Goal: Task Accomplishment & Management: Manage account settings

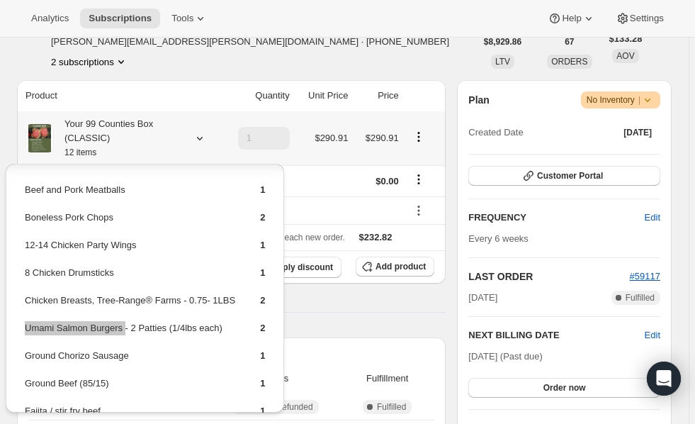
scroll to position [60, 0]
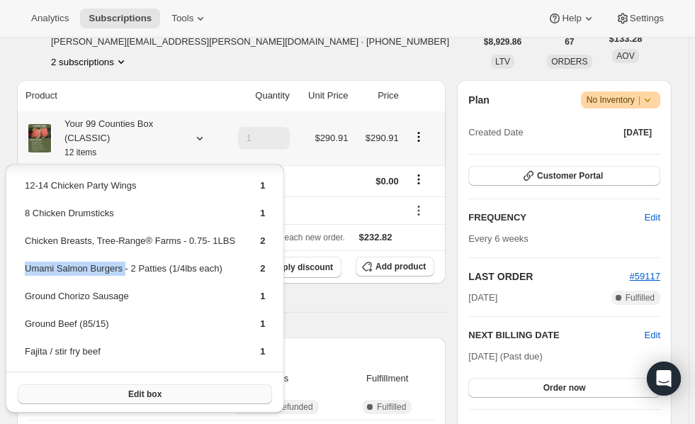
click at [160, 393] on button "Edit box" at bounding box center [145, 394] width 254 height 20
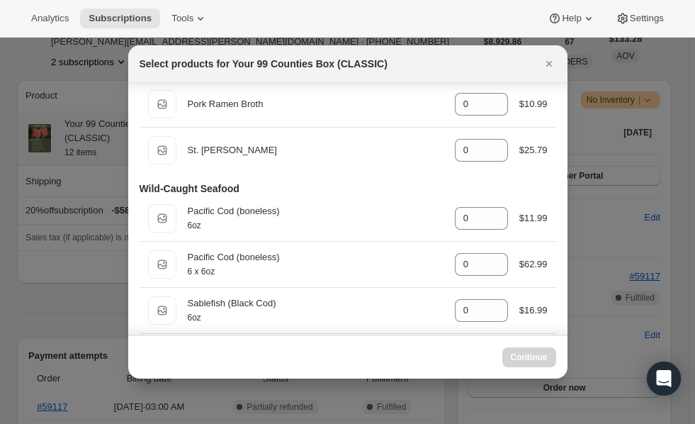
scroll to position [3009, 0]
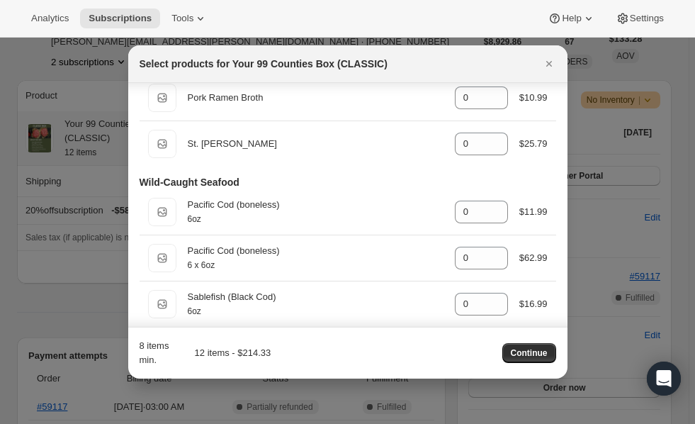
click at [563, 328] on div "8 items min. 12 items - $214.33 Continue" at bounding box center [347, 353] width 439 height 52
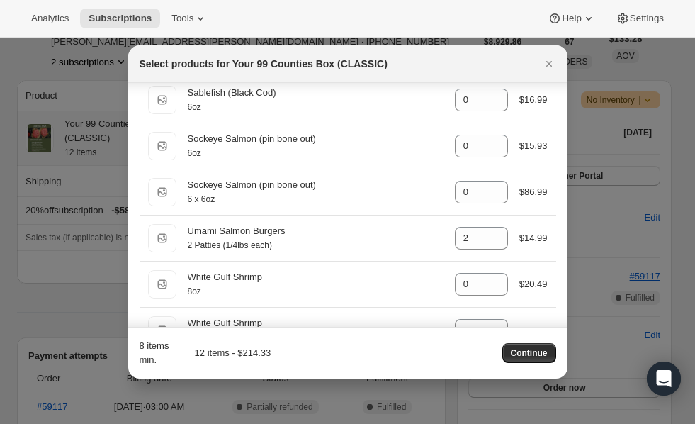
scroll to position [3235, 0]
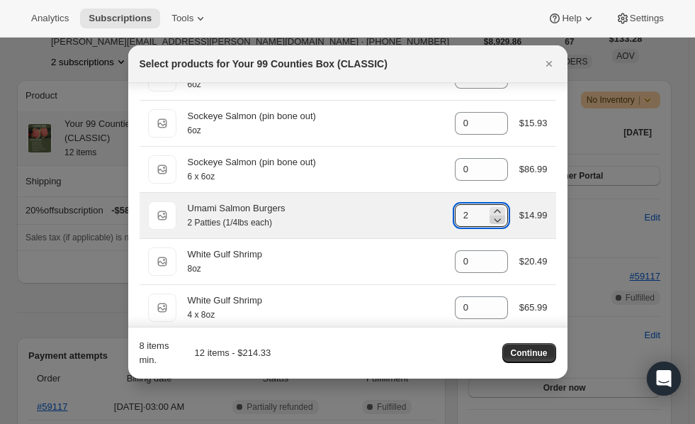
click at [493, 223] on icon ":rdv:" at bounding box center [497, 220] width 14 height 14
type input "0"
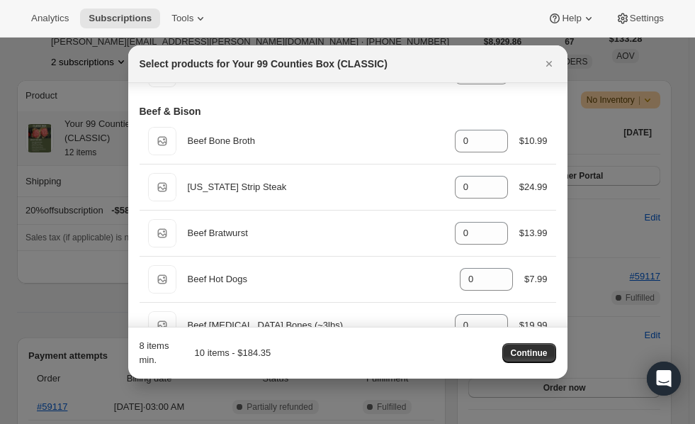
scroll to position [0, 0]
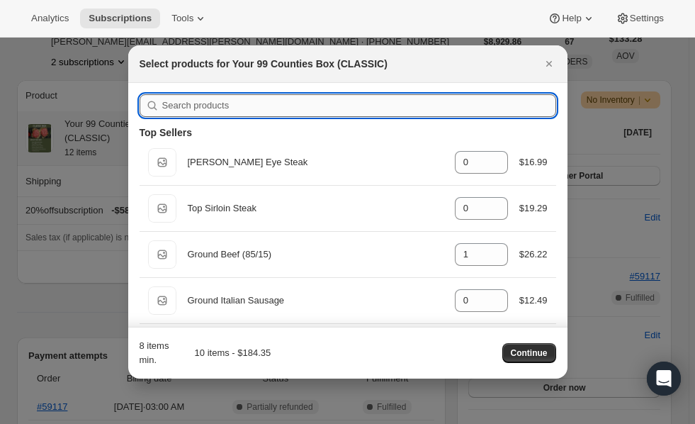
click at [408, 111] on input ":rdv:" at bounding box center [359, 105] width 394 height 23
type input "g"
type input "1"
type input "0"
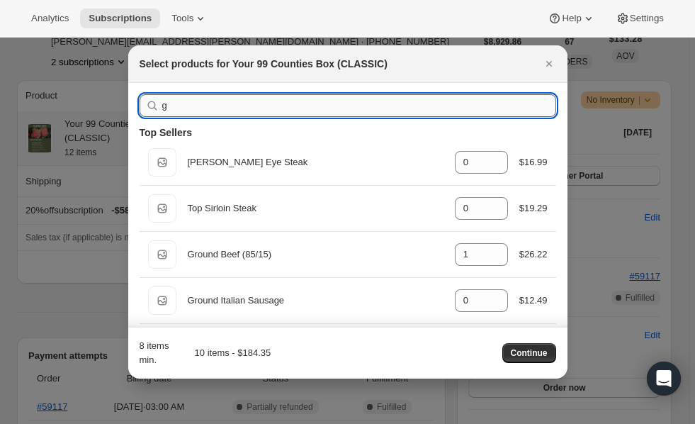
type input "1"
type input "0"
type input "1"
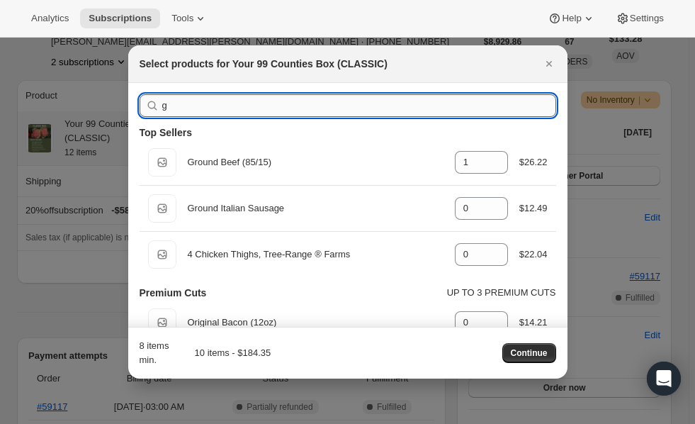
type input "gr"
type input "0"
type input "1"
type input "0"
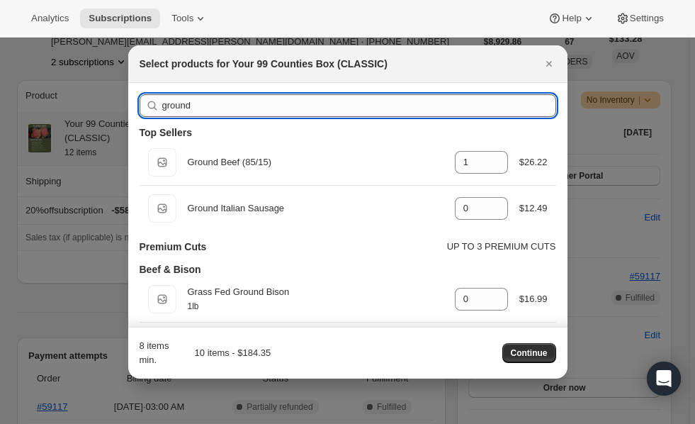
type input "ground c"
type input "1"
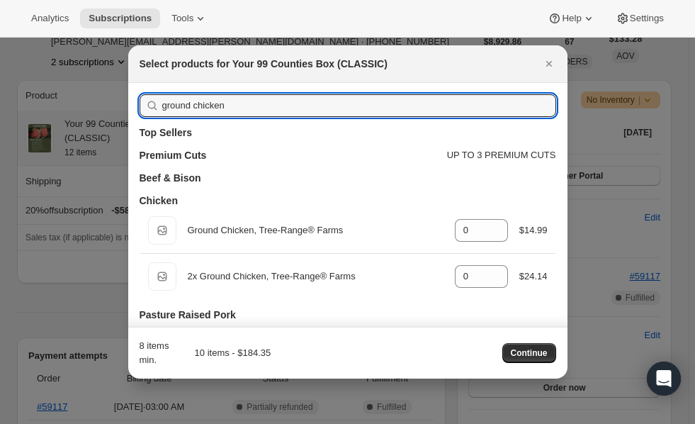
type input "ground chicken"
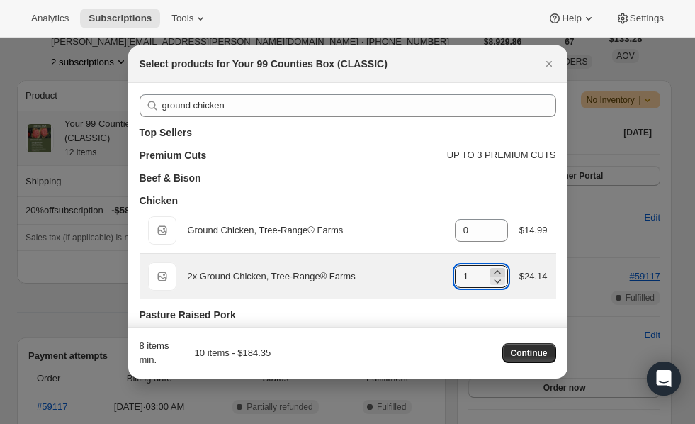
click at [495, 271] on icon ":rdv:" at bounding box center [497, 272] width 14 height 14
click at [494, 279] on icon ":rdv:" at bounding box center [497, 281] width 14 height 14
type input "1"
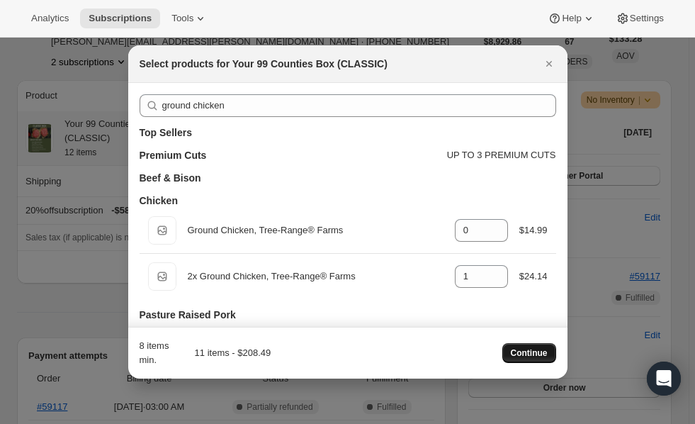
click at [528, 352] on span "Continue" at bounding box center [529, 352] width 37 height 11
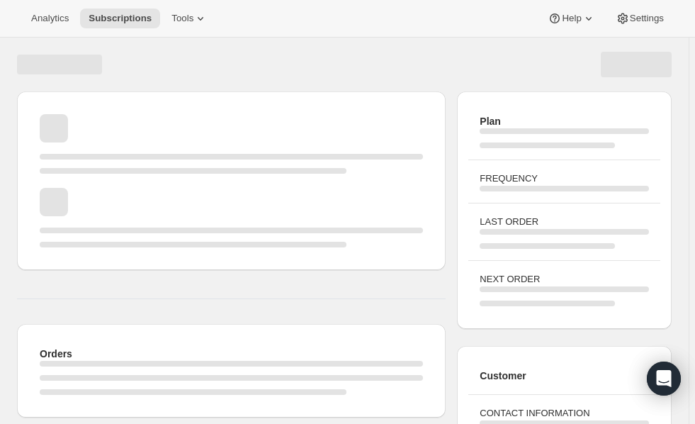
scroll to position [210, 0]
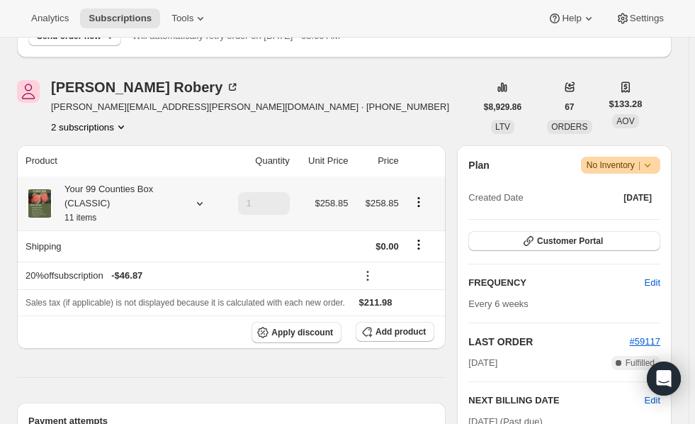
click at [196, 204] on icon at bounding box center [200, 203] width 14 height 14
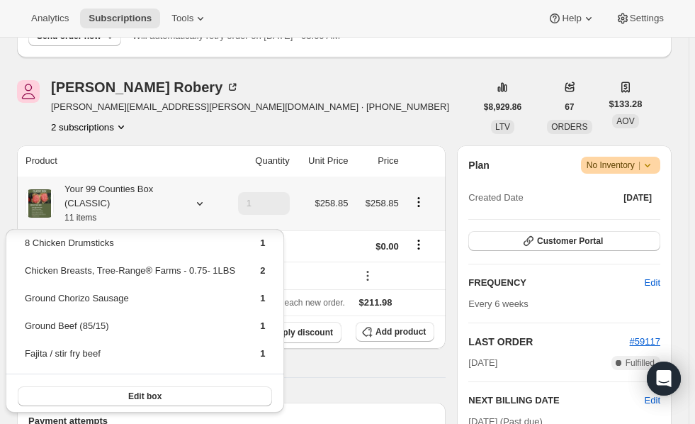
scroll to position [125, 0]
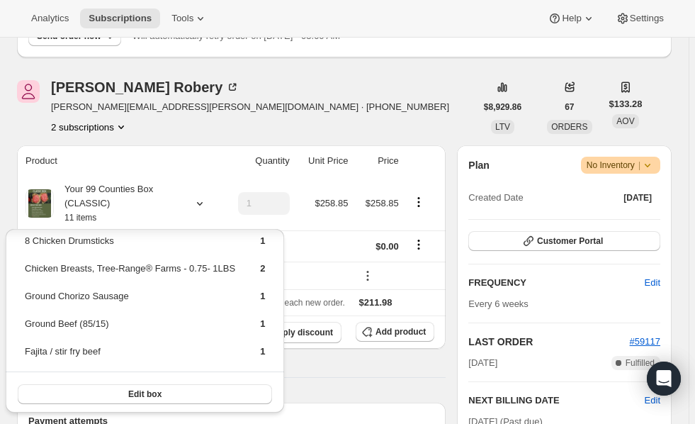
click at [378, 86] on div "[PERSON_NAME] [PERSON_NAME][EMAIL_ADDRESS][PERSON_NAME][DOMAIN_NAME] · [PHONE_N…" at bounding box center [246, 107] width 459 height 54
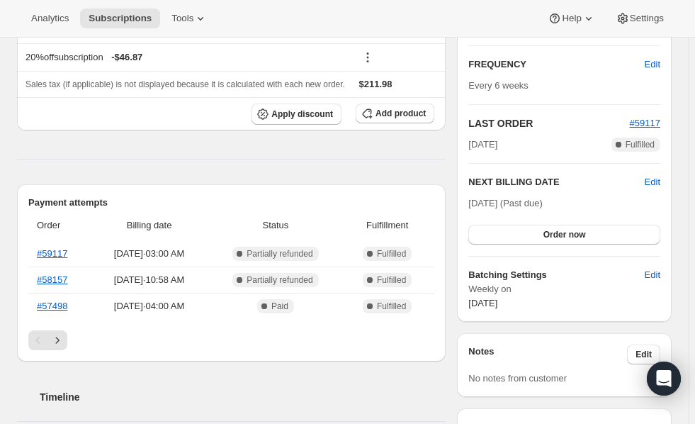
scroll to position [462, 0]
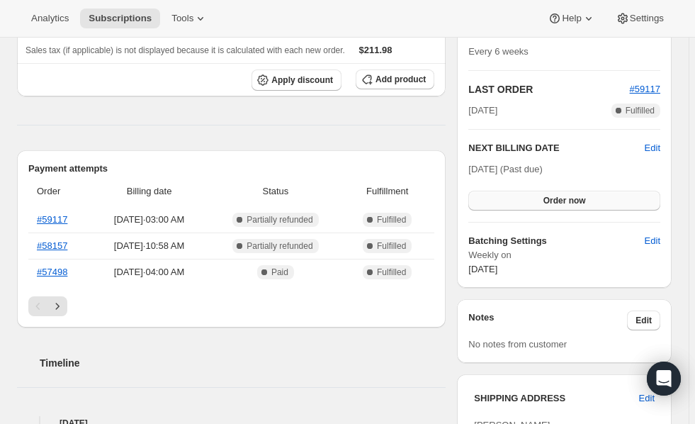
click at [573, 198] on span "Order now" at bounding box center [565, 200] width 43 height 11
click at [573, 198] on span "Click to confirm" at bounding box center [564, 200] width 64 height 11
